Goal: Information Seeking & Learning: Learn about a topic

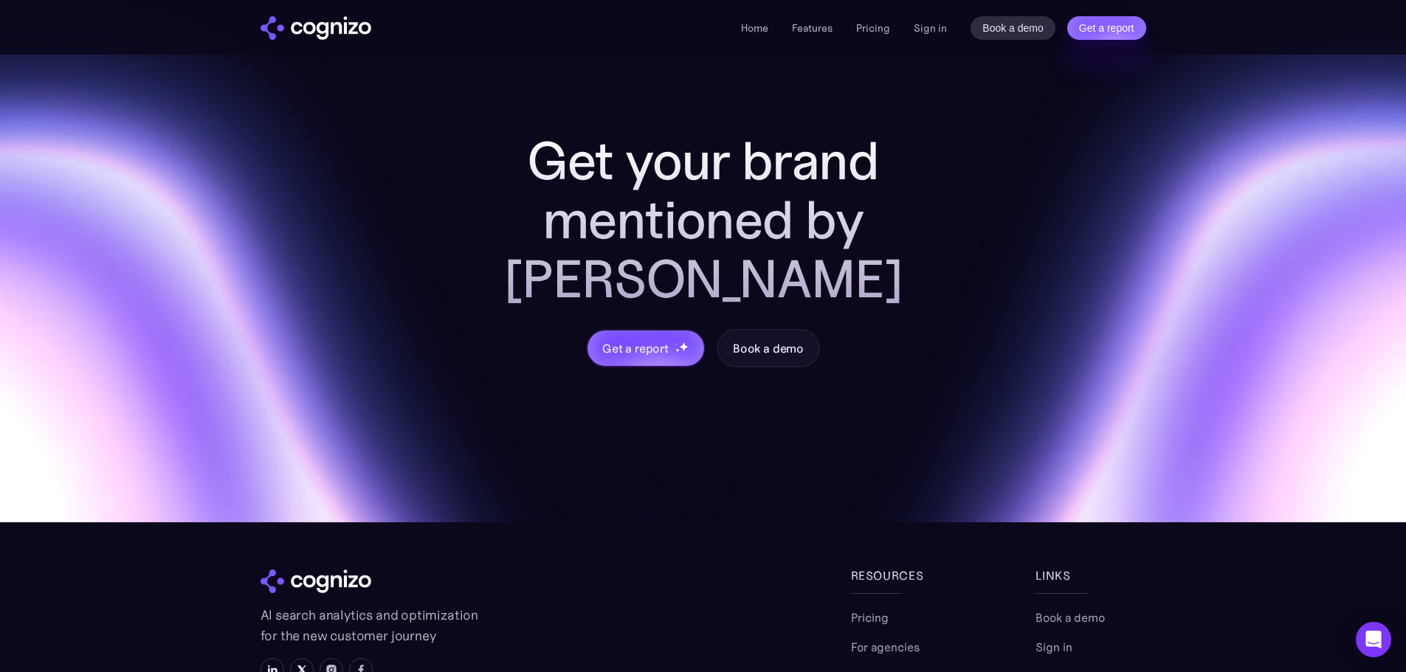
scroll to position [5490, 0]
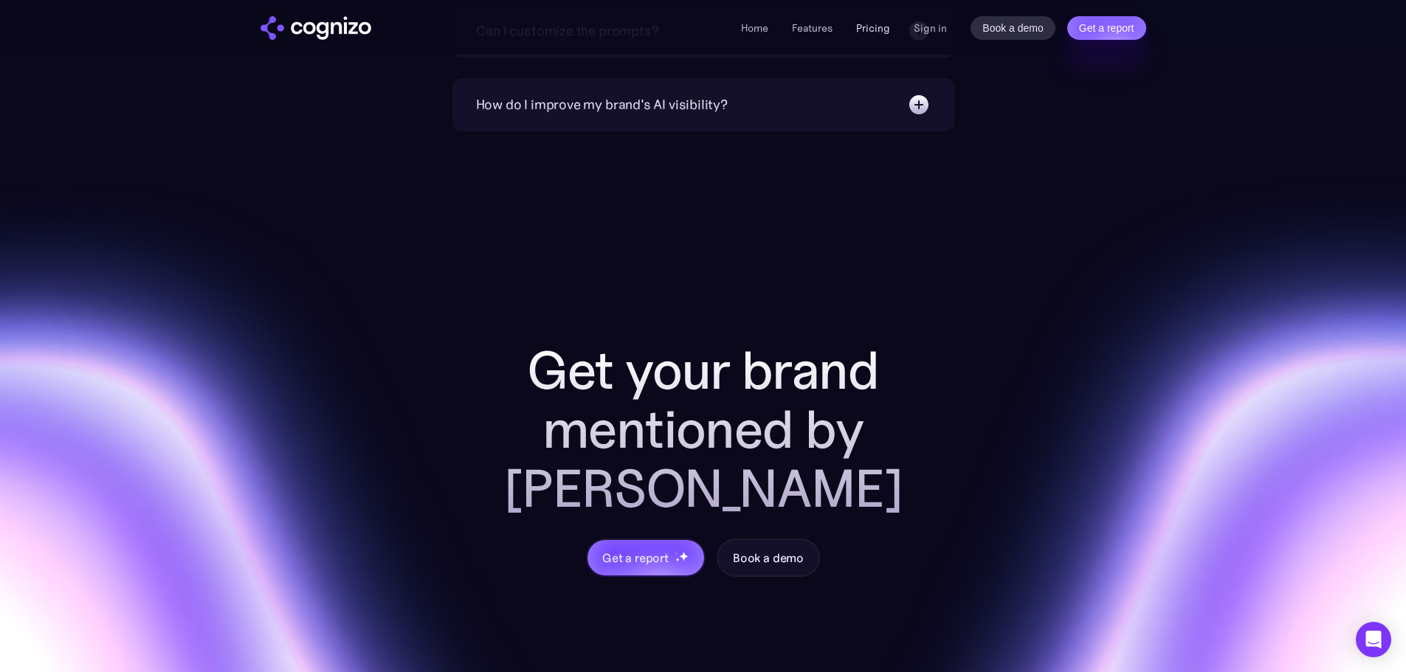
click at [877, 30] on link "Pricing" at bounding box center [873, 27] width 34 height 13
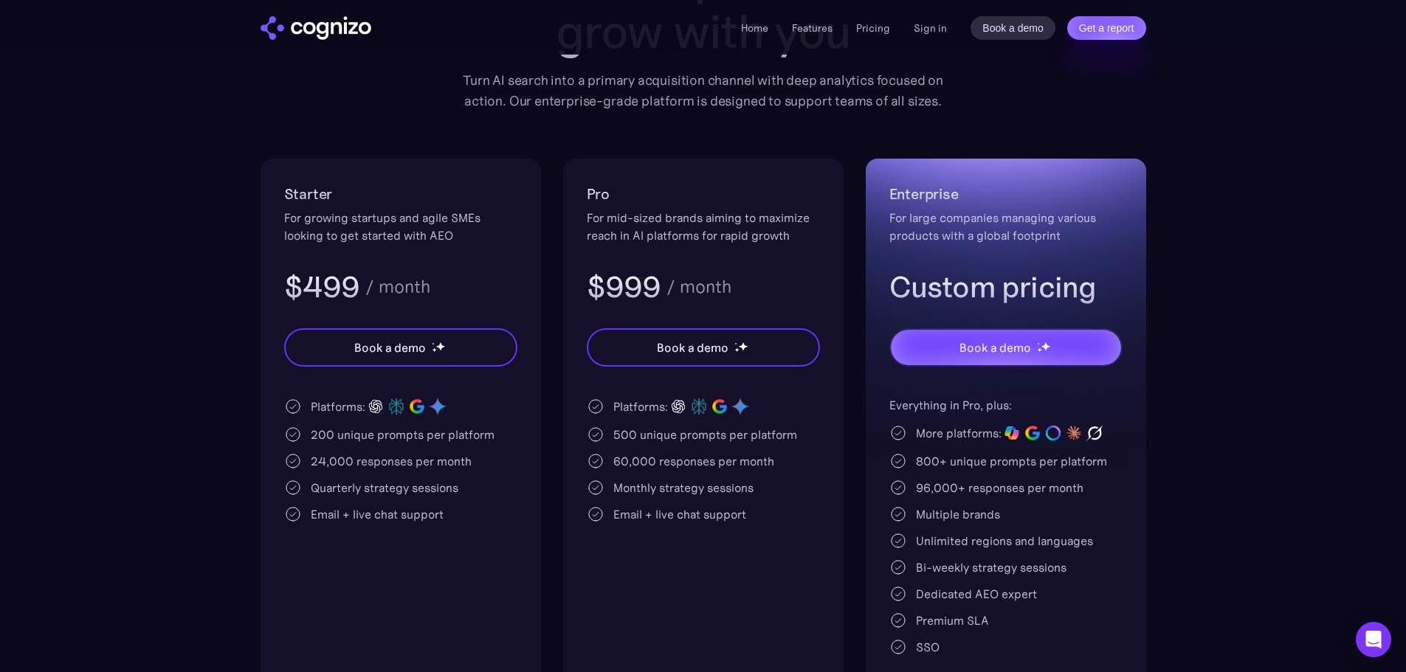
scroll to position [221, 0]
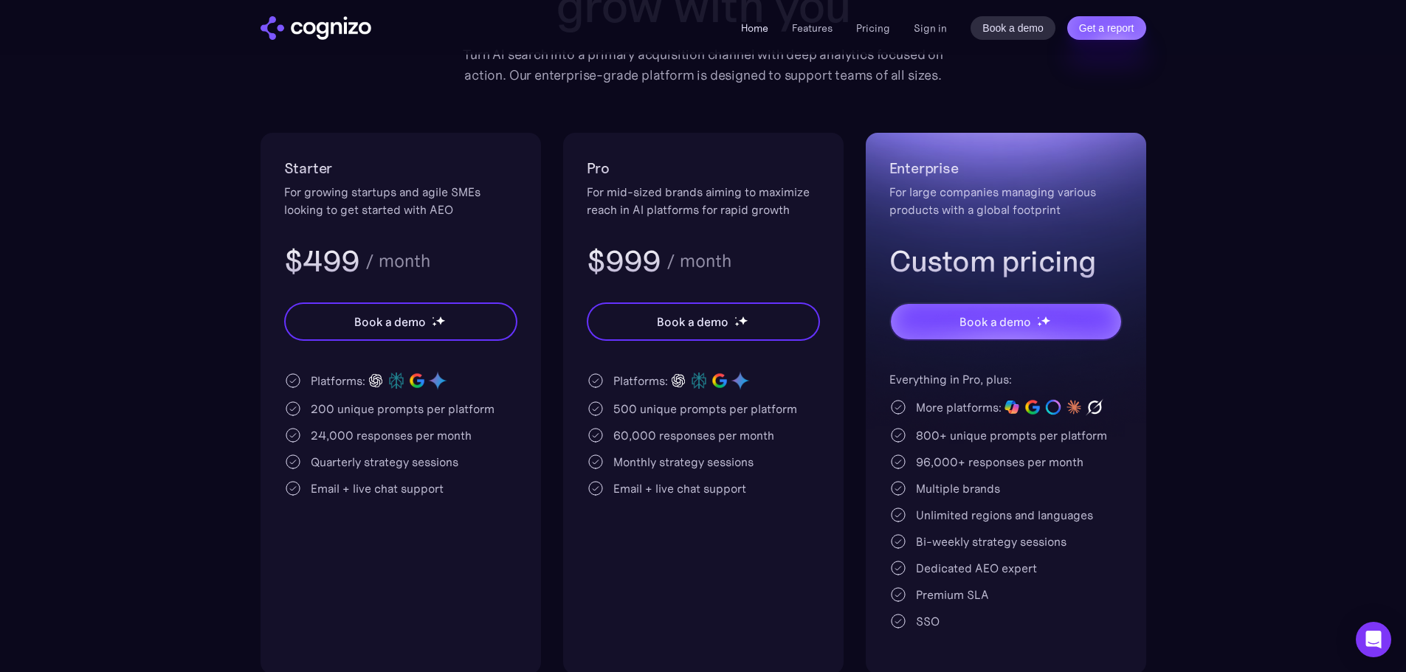
click at [767, 30] on link "Home" at bounding box center [754, 27] width 27 height 13
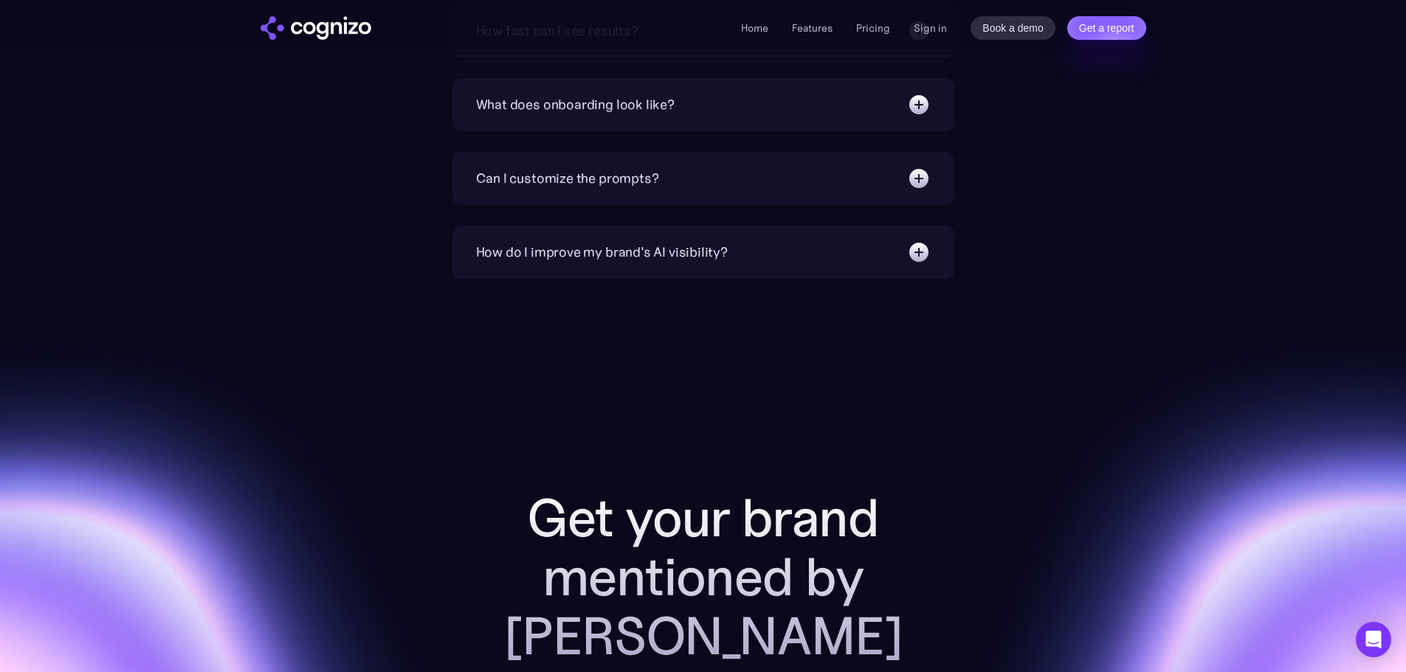
scroll to position [4944, 0]
